Goal: Task Accomplishment & Management: Manage account settings

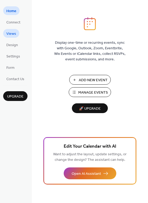
click at [12, 35] on span "Views" at bounding box center [11, 34] width 10 height 6
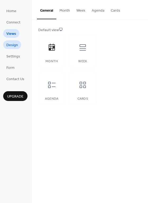
click at [12, 46] on span "Design" at bounding box center [12, 45] width 12 height 6
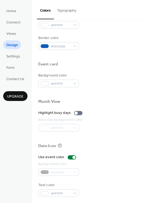
scroll to position [194, 0]
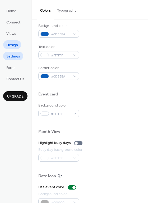
click at [13, 57] on span "Settings" at bounding box center [13, 57] width 14 height 6
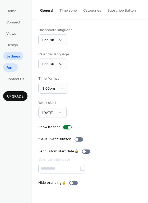
click at [10, 69] on span "Form" at bounding box center [10, 68] width 8 height 6
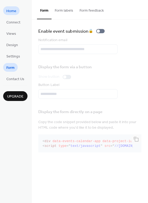
click at [13, 11] on span "Home" at bounding box center [11, 11] width 10 height 6
